Goal: Find specific page/section: Find specific page/section

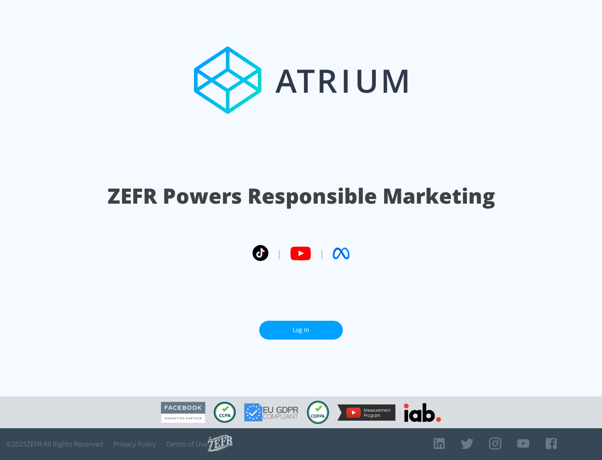
click at [301, 326] on link "Log In" at bounding box center [301, 330] width 84 height 19
